Goal: Task Accomplishment & Management: Use online tool/utility

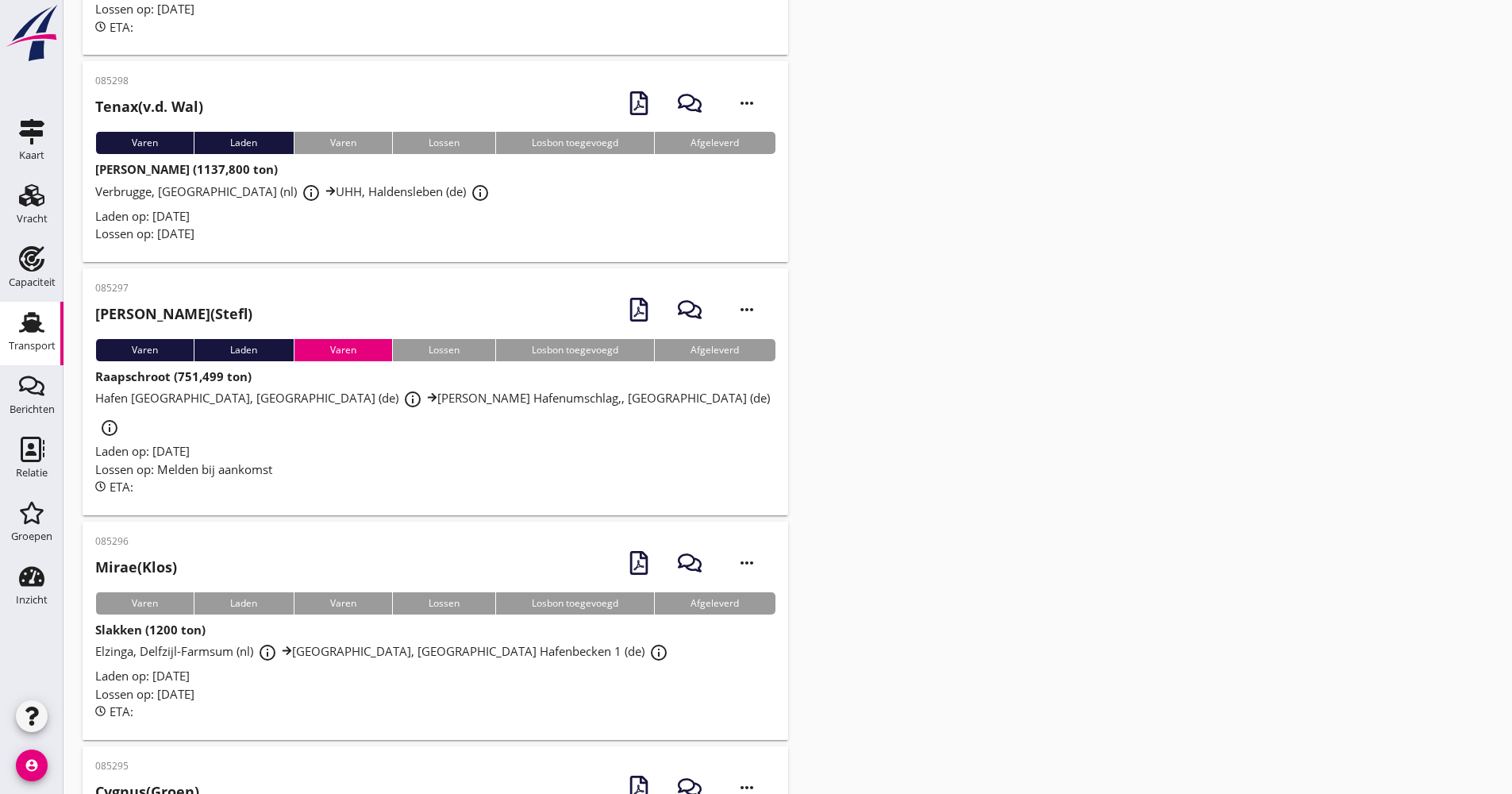
scroll to position [2821, 0]
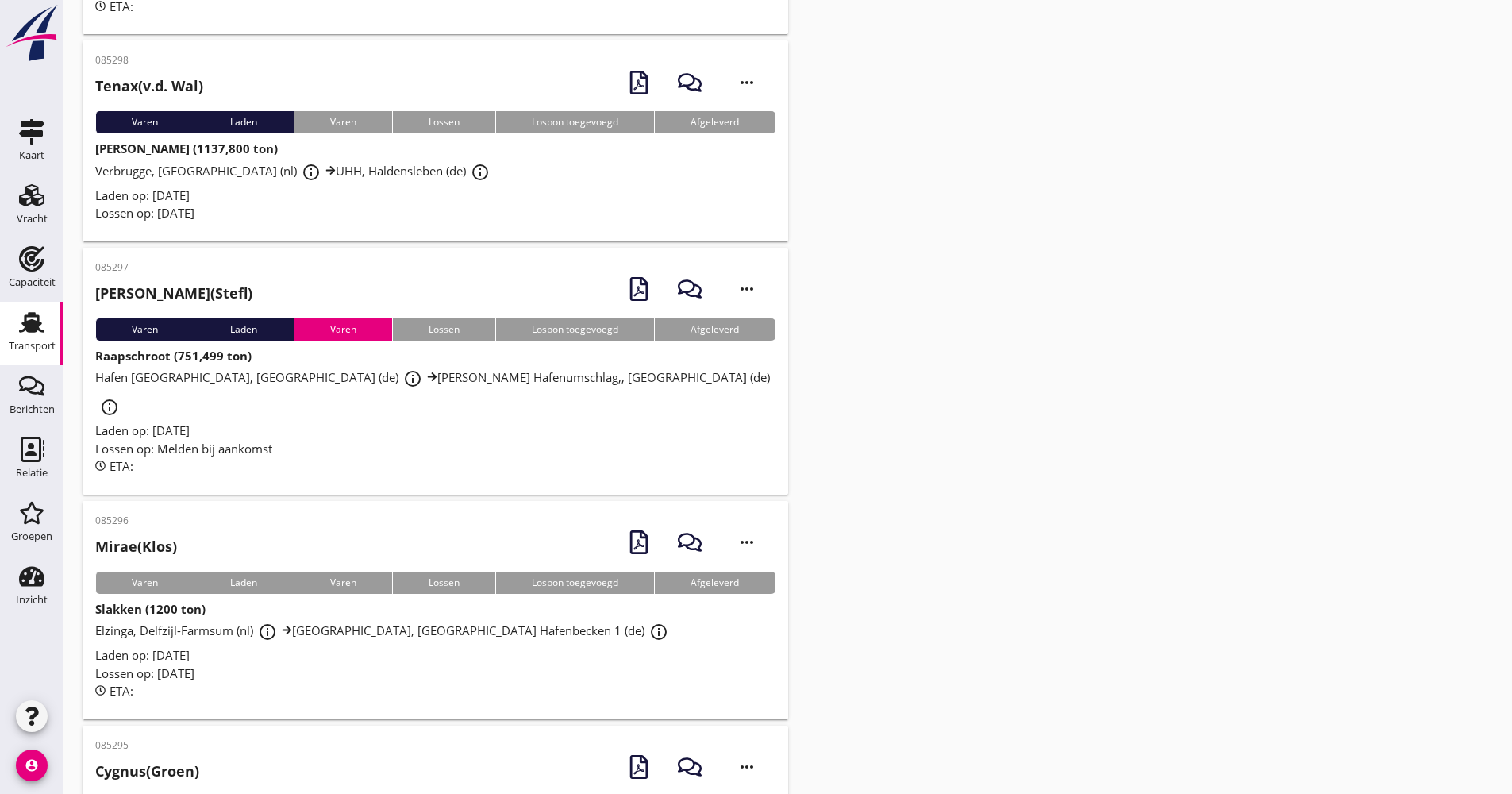
click at [344, 664] on div "Lossen op: [DATE]" at bounding box center [435, 674] width 680 height 19
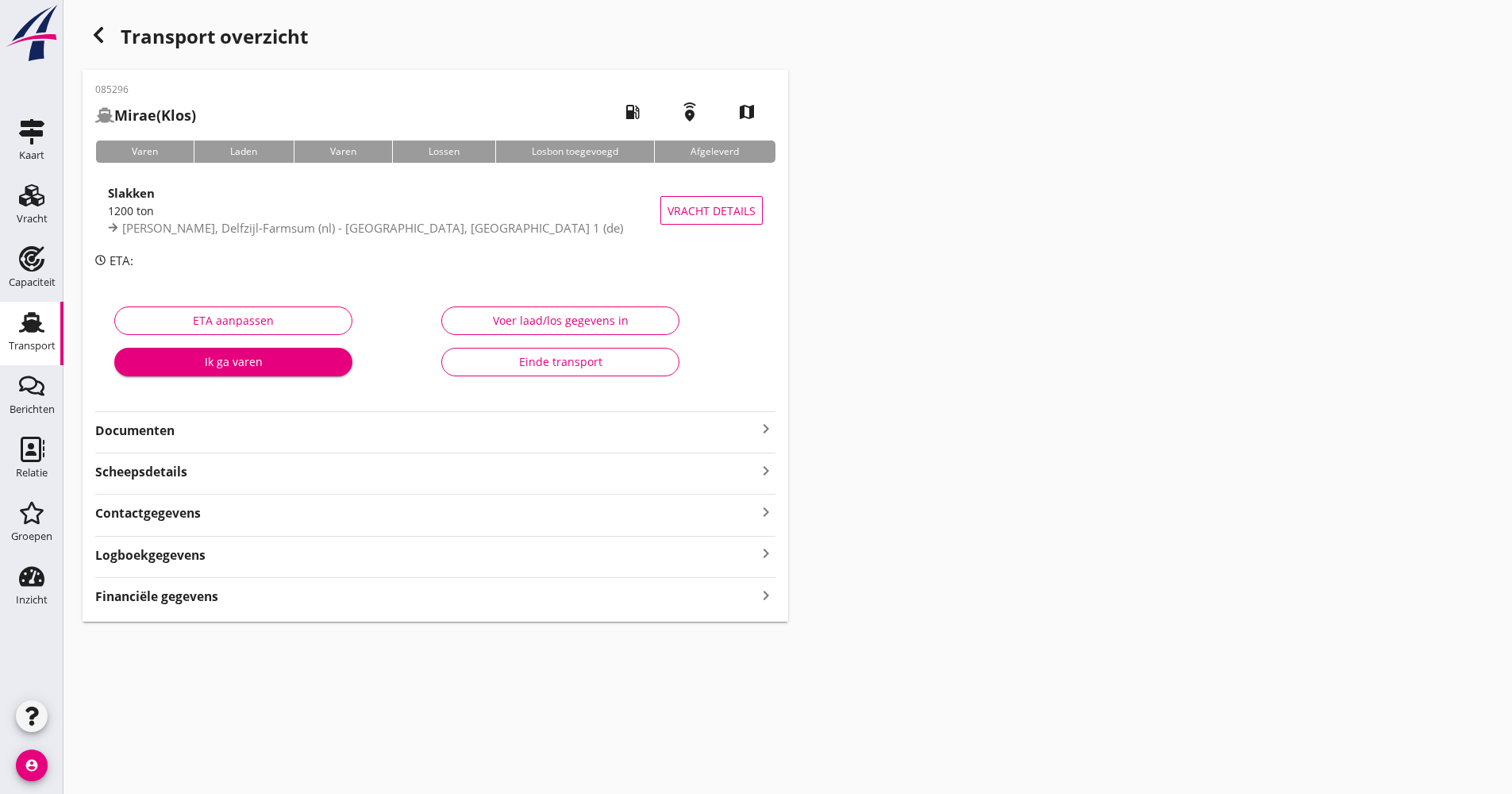
click at [242, 551] on div "Logboekgegevens keyboard_arrow_right" at bounding box center [435, 553] width 680 height 21
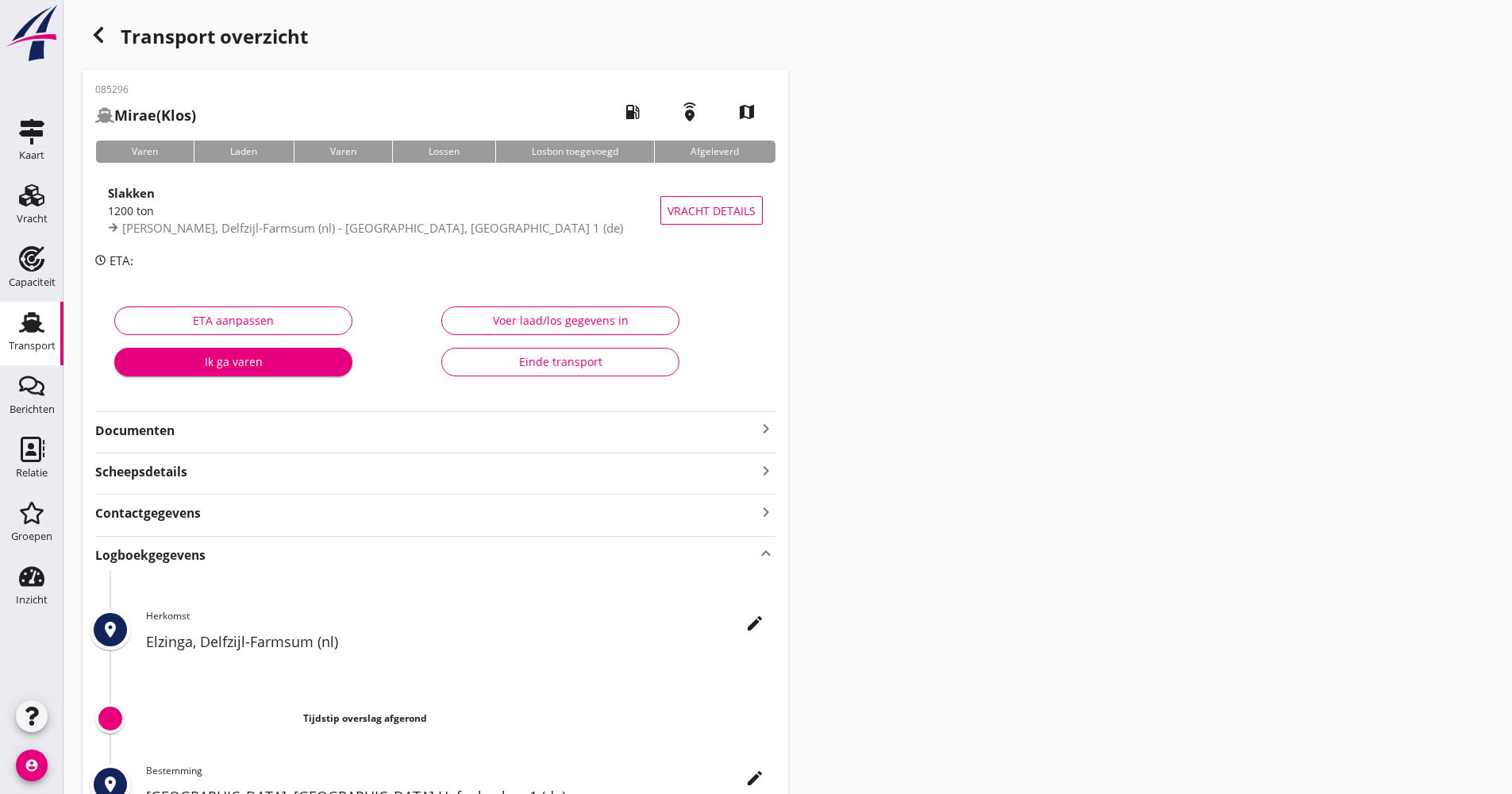
click at [756, 627] on icon "edit" at bounding box center [755, 623] width 19 height 19
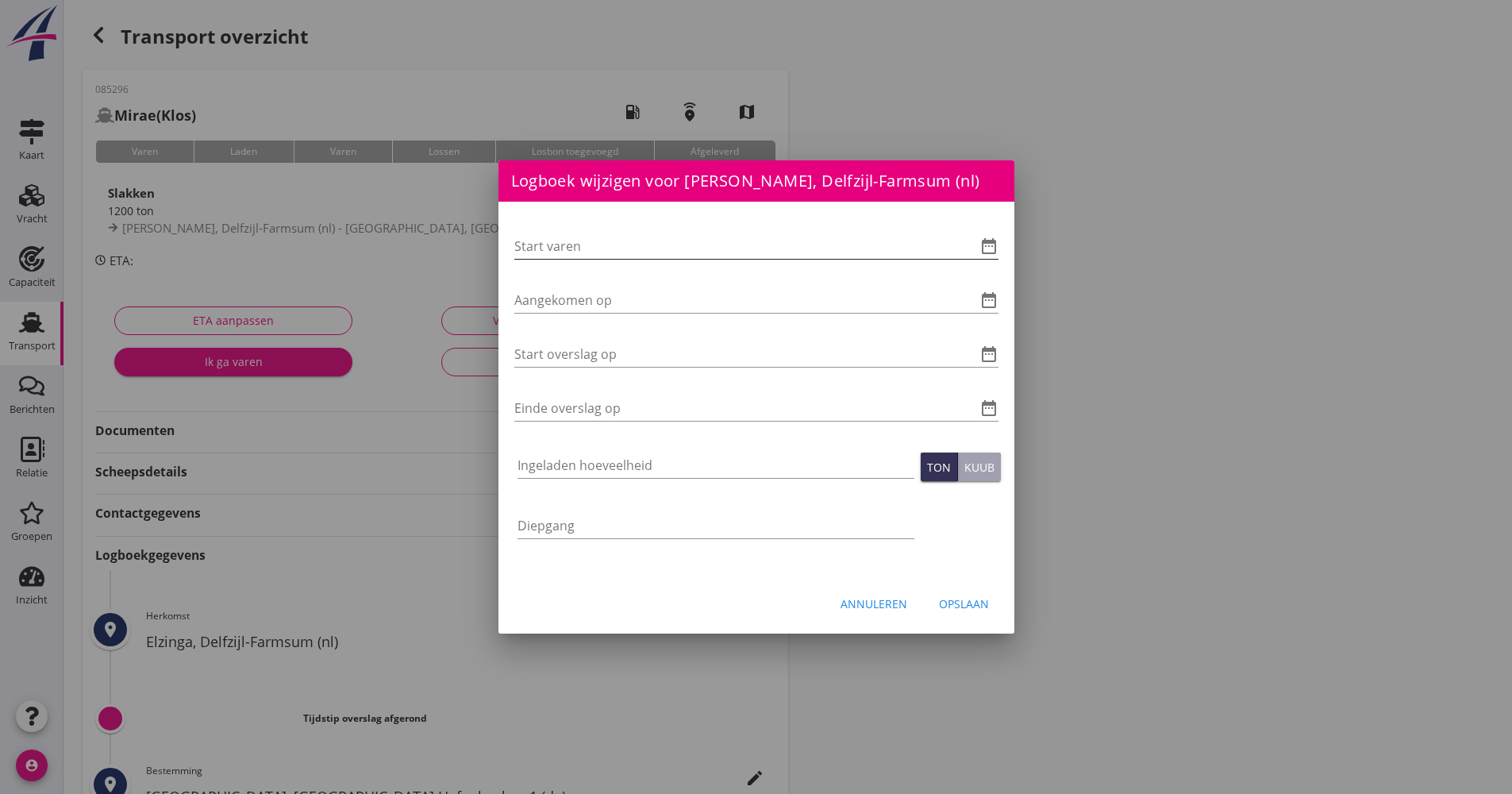
click at [989, 245] on icon "date_range" at bounding box center [989, 246] width 19 height 19
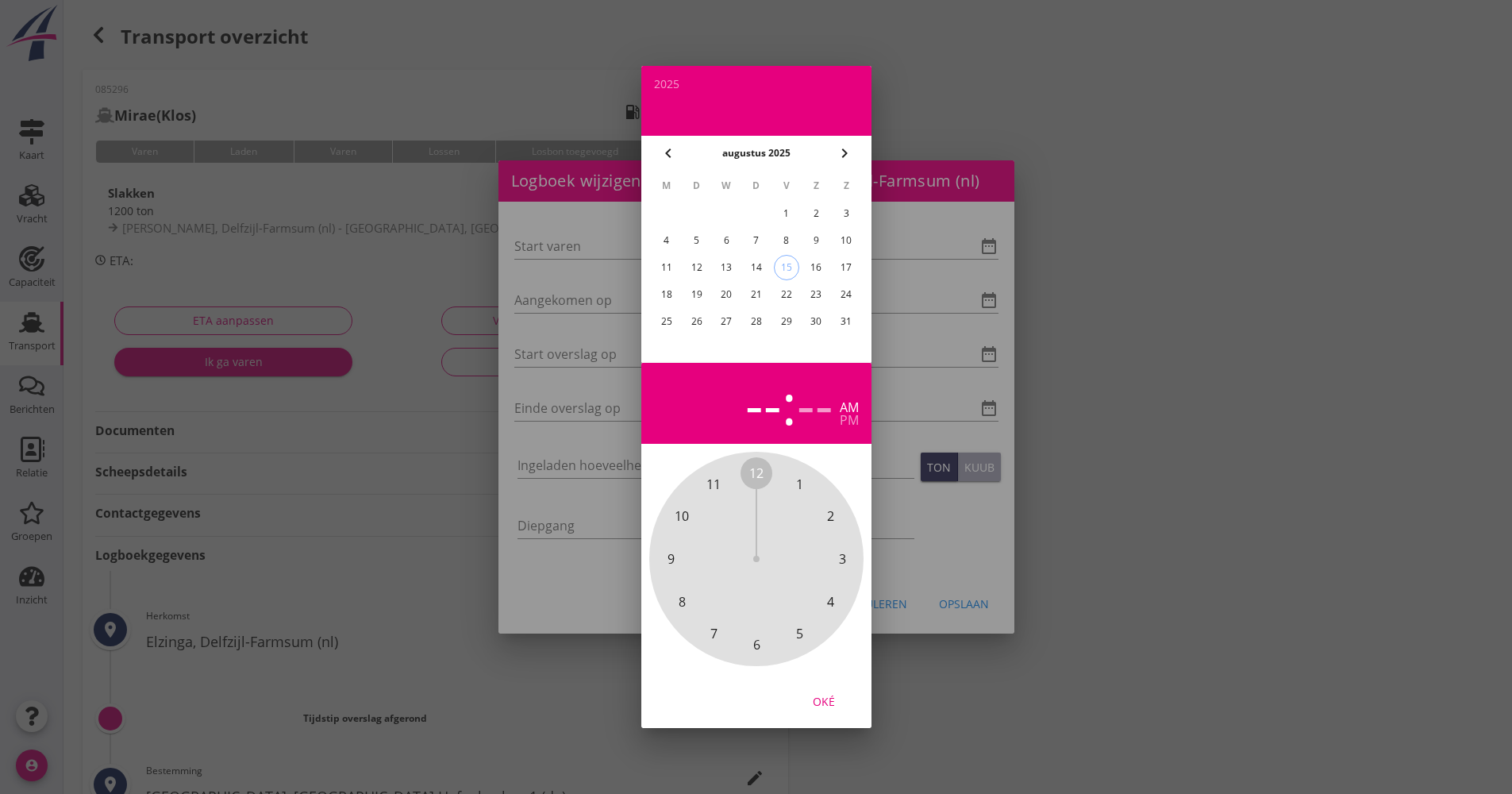
click at [773, 266] on td "15" at bounding box center [786, 268] width 29 height 25
click at [789, 268] on div "15" at bounding box center [785, 268] width 24 height 24
drag, startPoint x: 760, startPoint y: 465, endPoint x: 778, endPoint y: 641, distance: 176.9
click at [778, 641] on div "12 1 2 3 4 5 6 7 8 9 10 11" at bounding box center [756, 558] width 171 height 171
click at [757, 464] on span "00" at bounding box center [756, 473] width 14 height 19
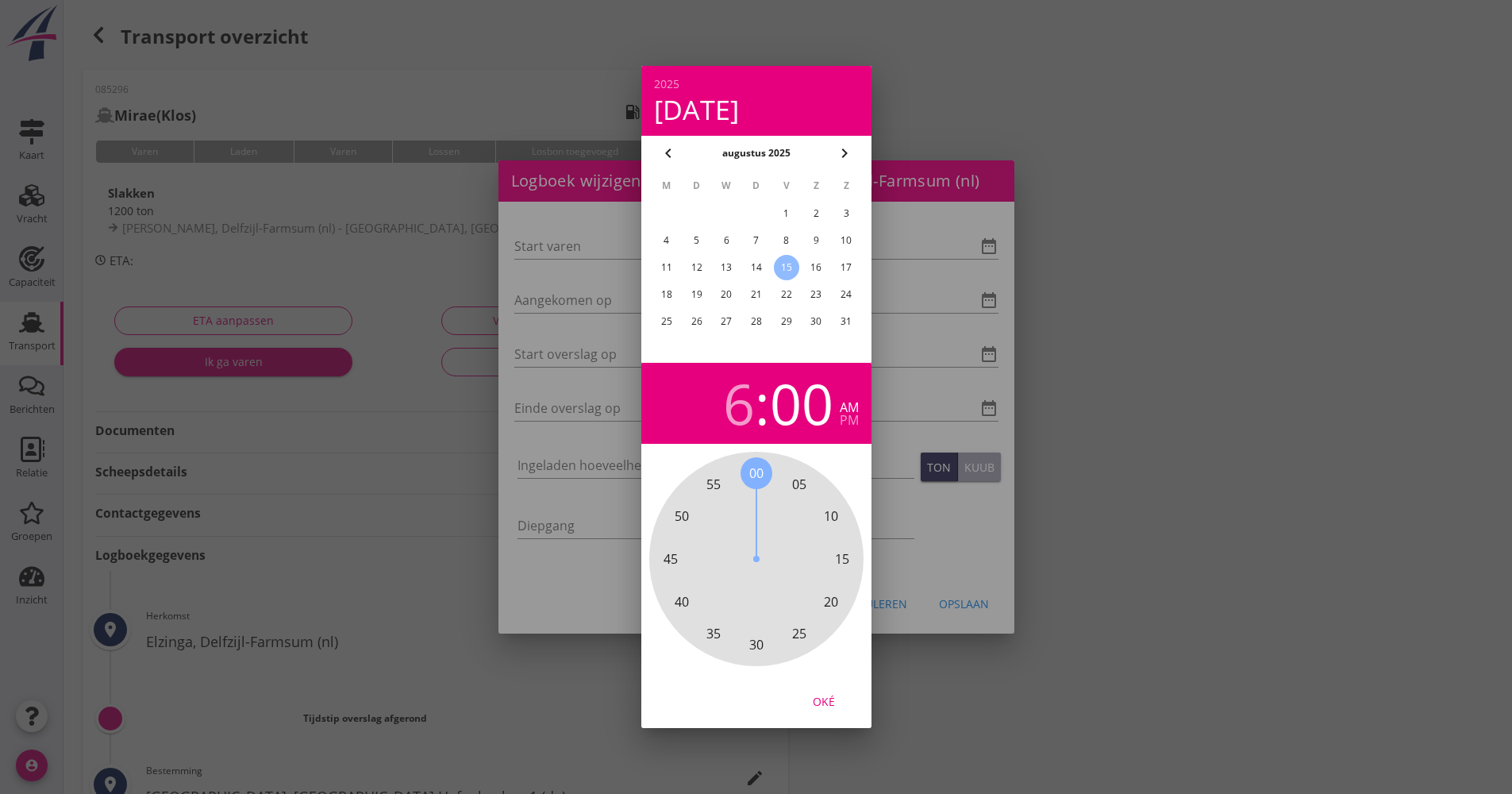
click at [830, 702] on div "Oké" at bounding box center [823, 702] width 44 height 17
type input "[DATE] 06:00"
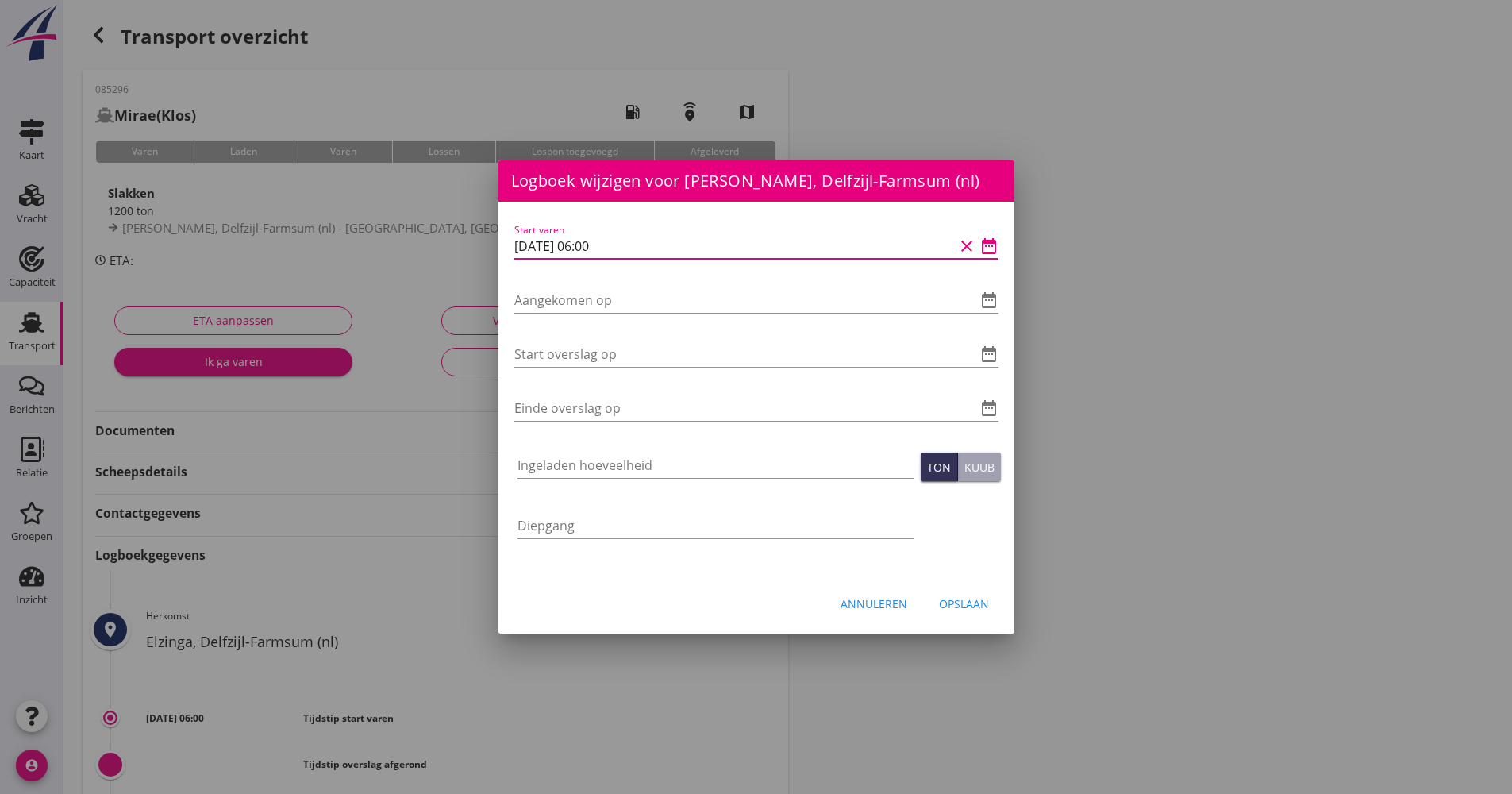
drag, startPoint x: 546, startPoint y: 245, endPoint x: 494, endPoint y: 247, distance: 52.0
click at [494, 247] on div "[EMAIL_ADDRESS][DOMAIN_NAME] Klant emailadres [PERSON_NAME][EMAIL_ADDRESS][DOMA…" at bounding box center [756, 530] width 1512 height 1060
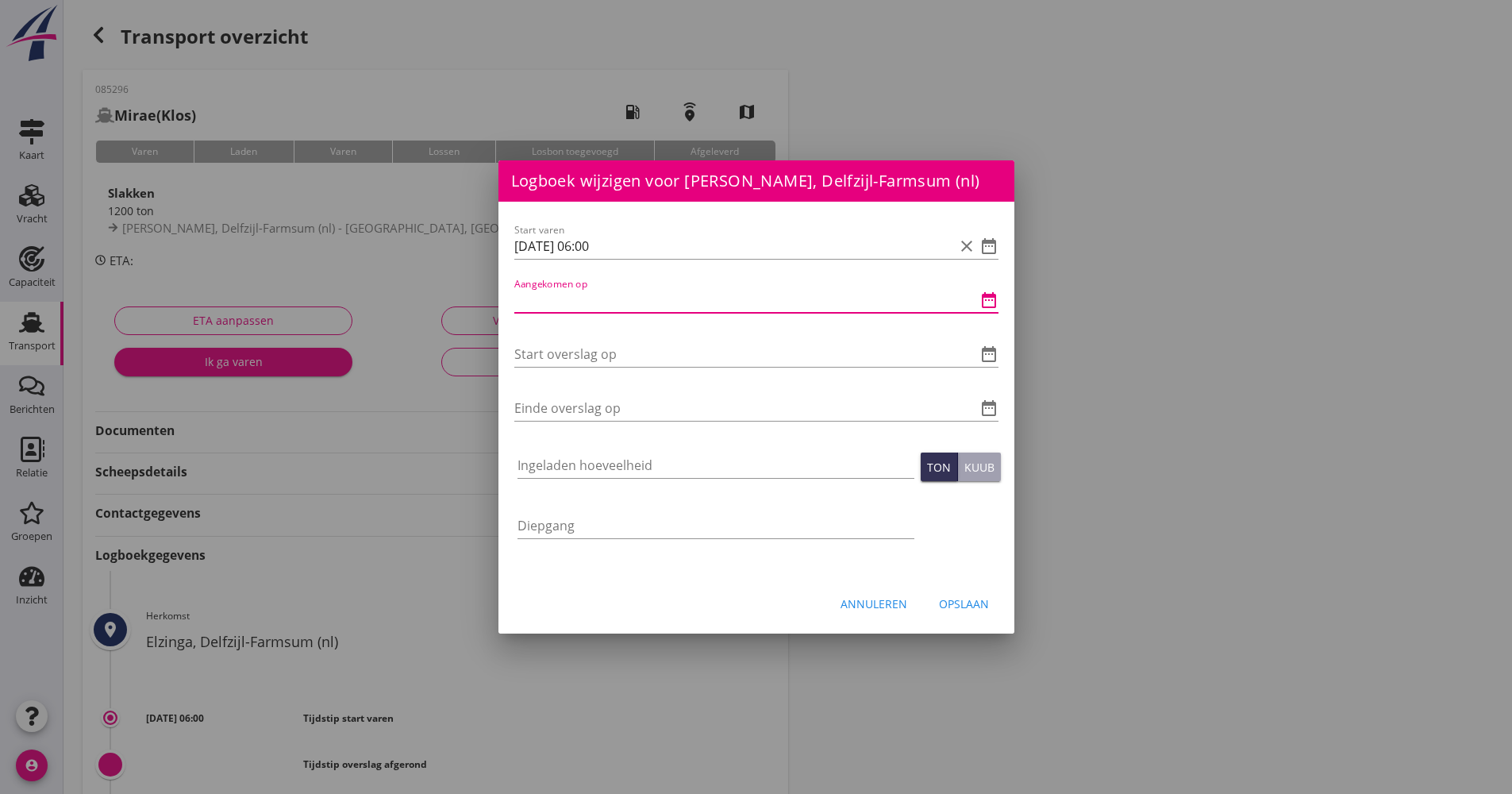
paste input "[DATE] 06:00"
type input "[DATE] 06:00"
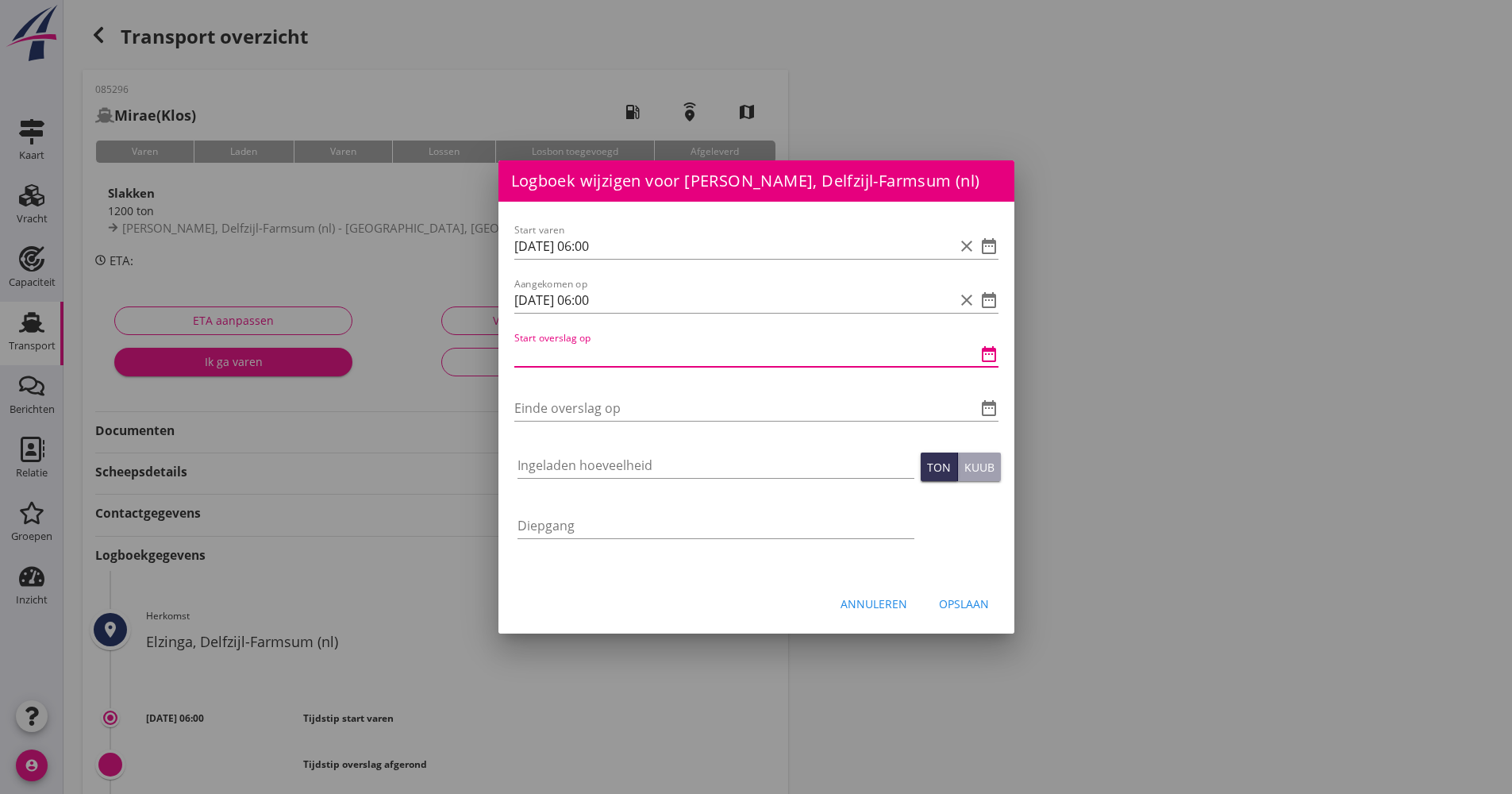
paste input "[DATE] 06:00"
type input "[DATE] 06:00"
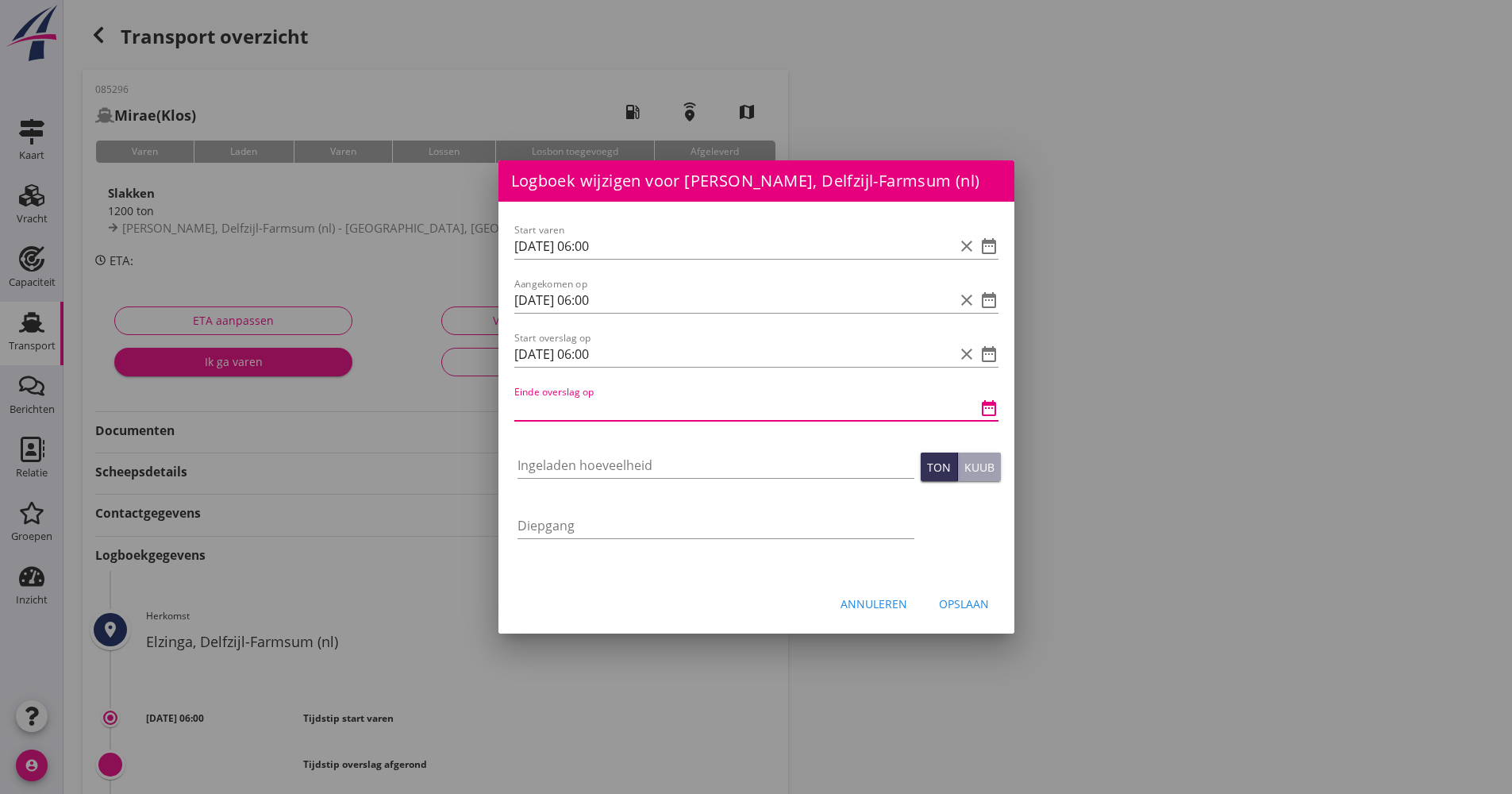
paste input "[DATE] 06:00"
drag, startPoint x: 598, startPoint y: 403, endPoint x: 584, endPoint y: 397, distance: 15.2
click at [584, 397] on input "[DATE] 06:00" at bounding box center [734, 408] width 440 height 25
type input "[DATE] 10:00"
click at [570, 469] on input "Ingeladen hoeveelheid" at bounding box center [716, 465] width 396 height 25
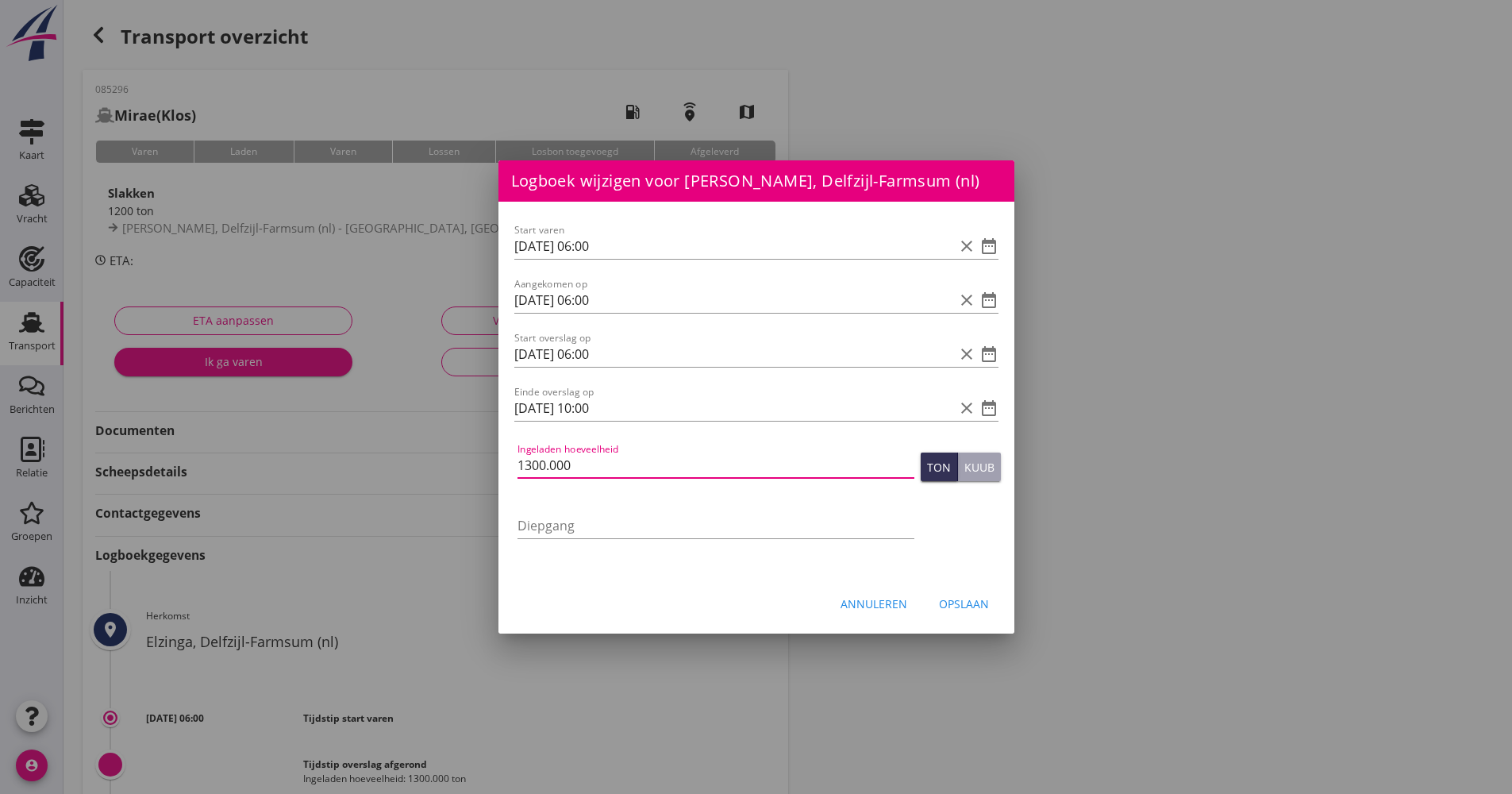
type input "1300.000"
click at [960, 605] on div "Opslaan" at bounding box center [963, 604] width 50 height 17
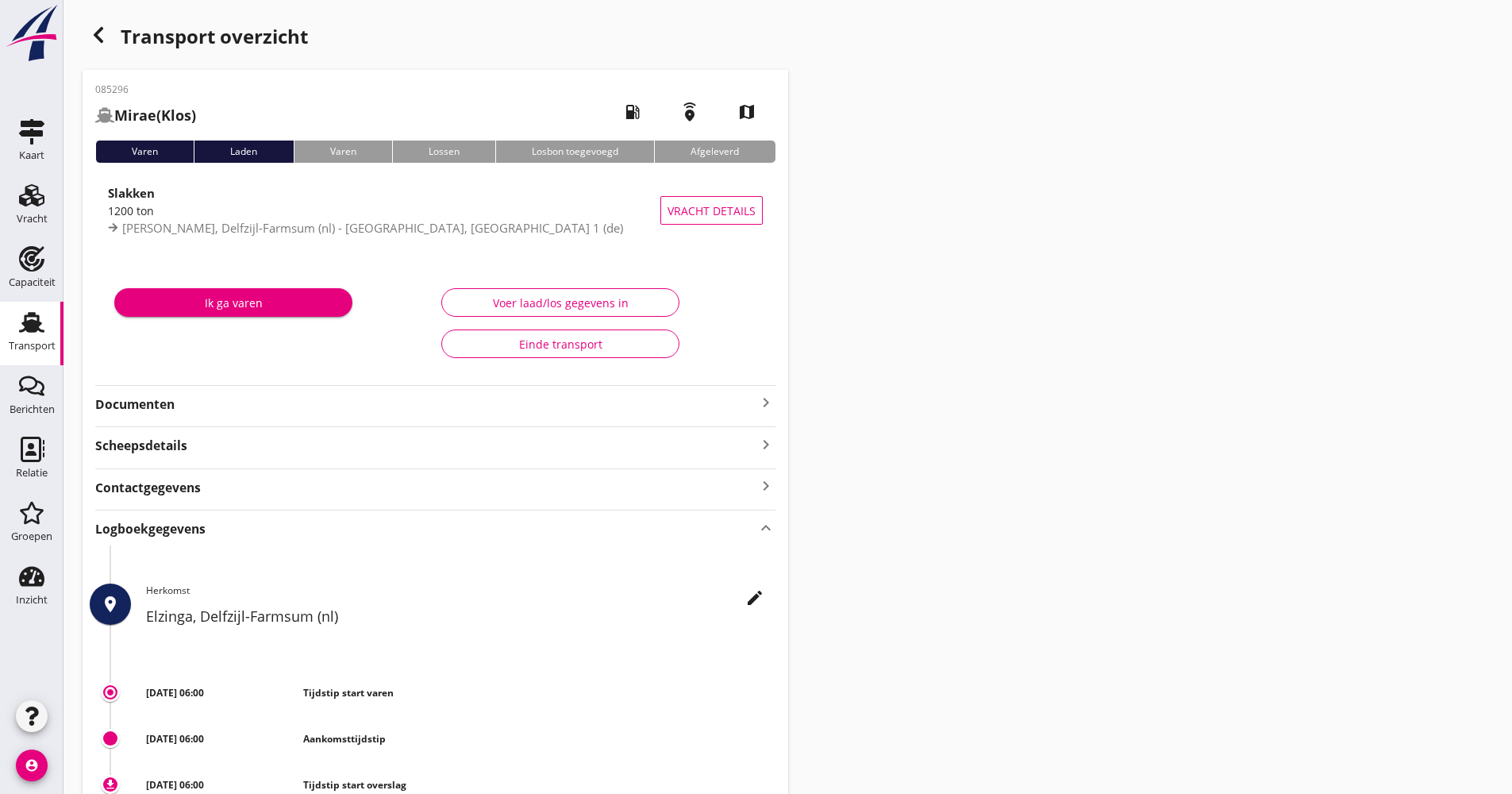
drag, startPoint x: 688, startPoint y: 285, endPoint x: 670, endPoint y: 295, distance: 20.6
click at [688, 285] on div "Voer laad/los gegevens in Einde transport" at bounding box center [598, 323] width 327 height 92
click at [47, 339] on div "Transport" at bounding box center [31, 346] width 47 height 22
